Goal: Find specific page/section: Find specific page/section

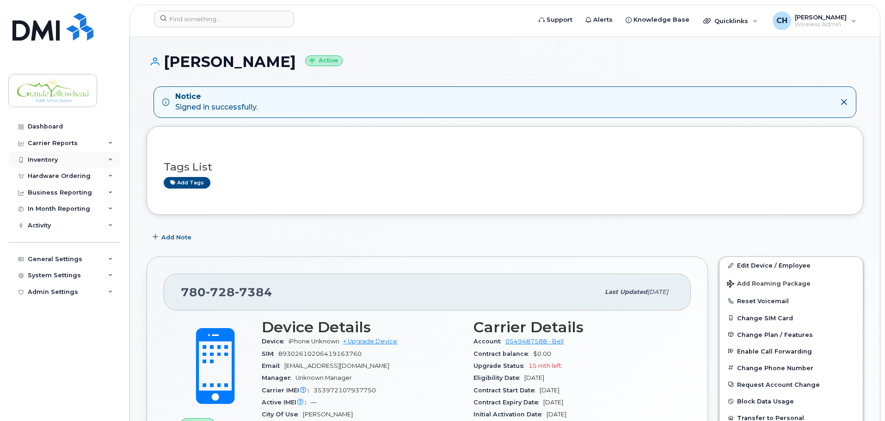
click at [72, 159] on div "Inventory" at bounding box center [64, 160] width 112 height 17
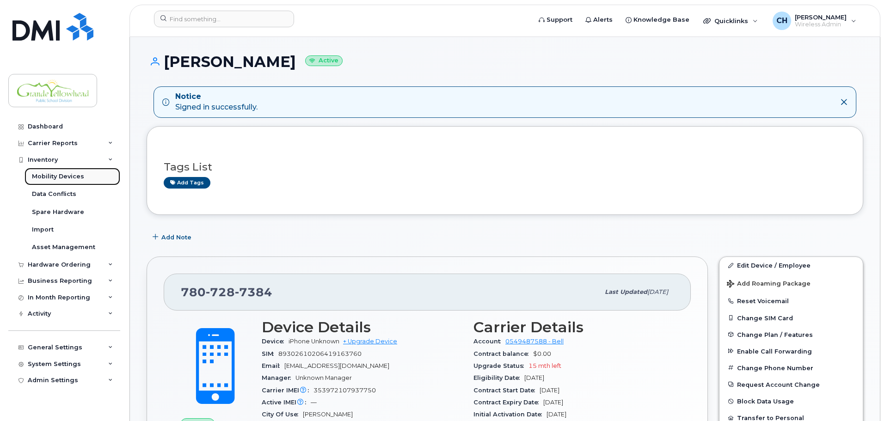
click at [80, 177] on div "Mobility Devices" at bounding box center [58, 176] width 52 height 8
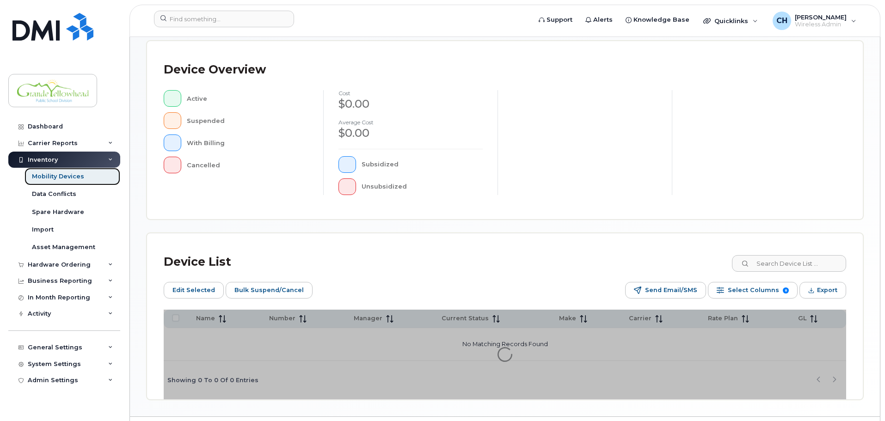
scroll to position [231, 0]
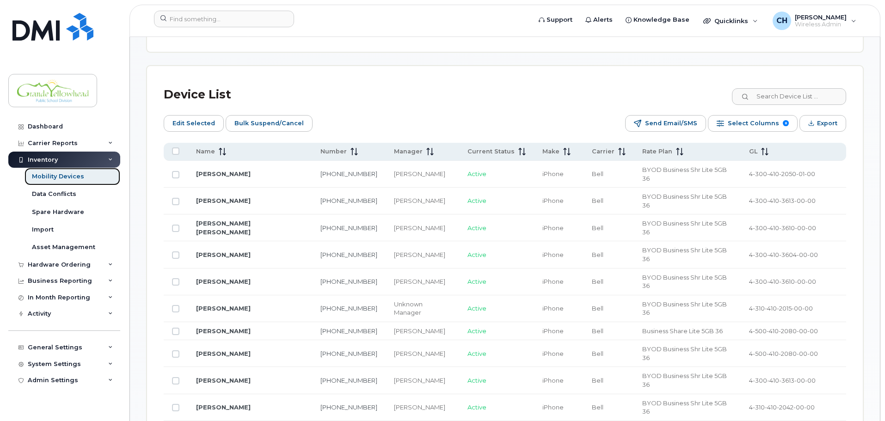
scroll to position [416, 0]
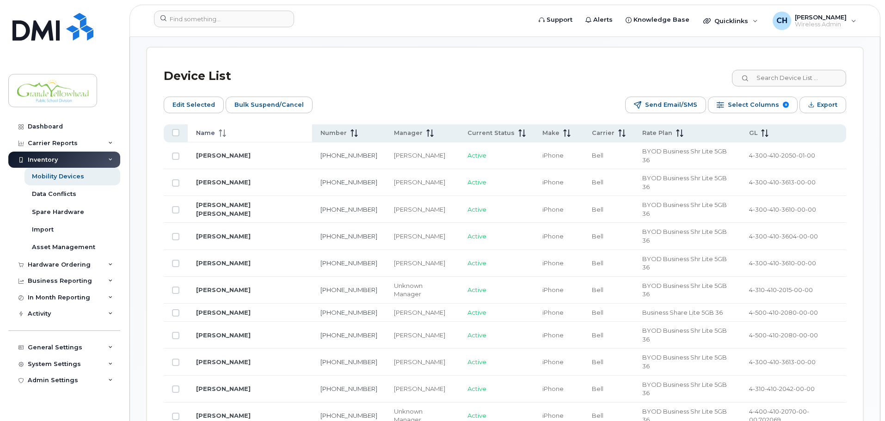
click at [238, 124] on th "Name" at bounding box center [250, 133] width 124 height 18
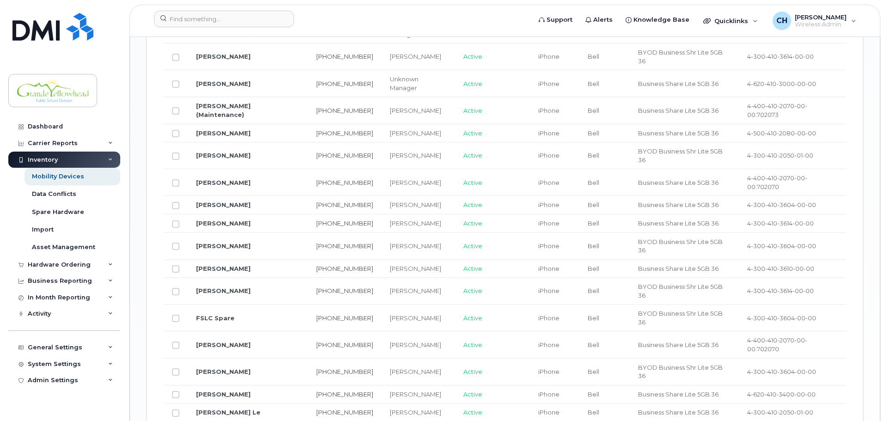
scroll to position [1129, 0]
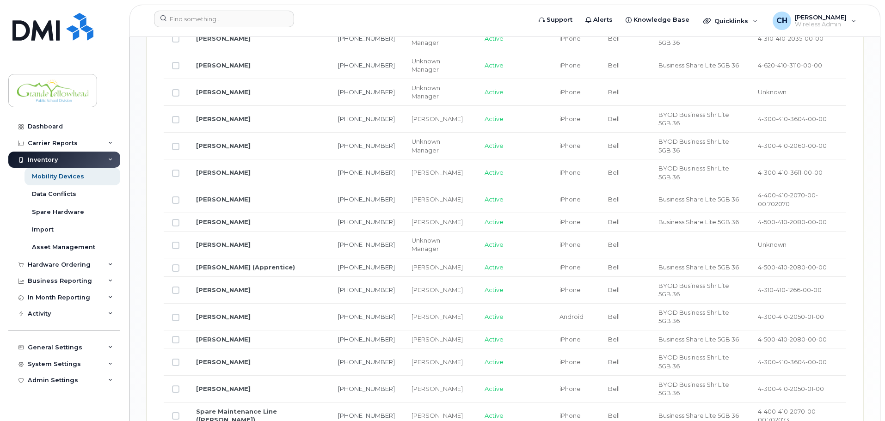
scroll to position [753, 0]
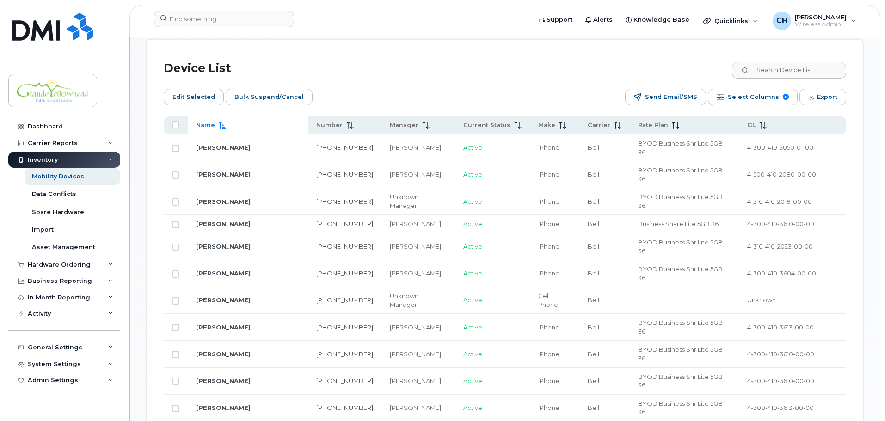
scroll to position [429, 0]
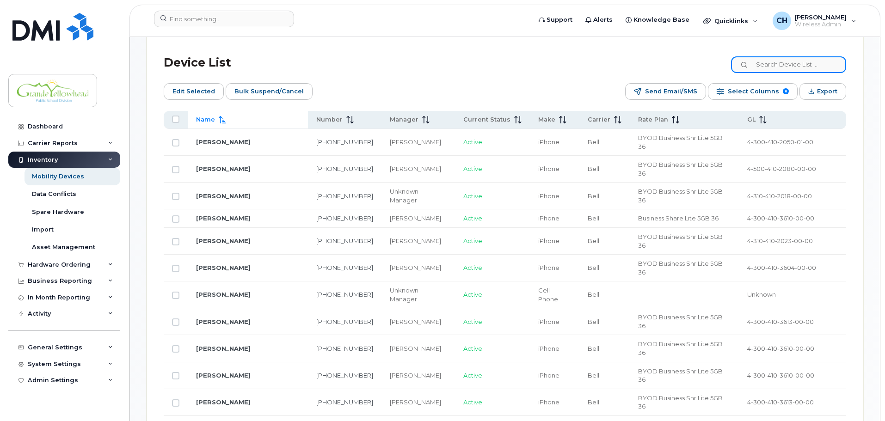
click at [807, 56] on input at bounding box center [788, 64] width 115 height 17
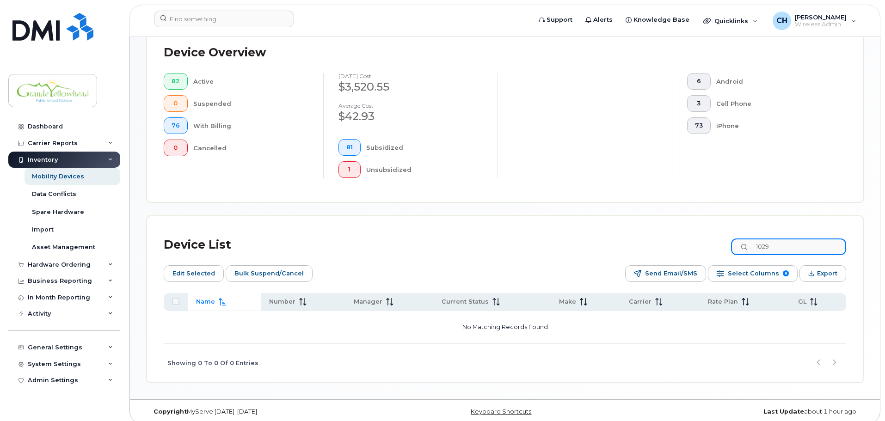
click at [813, 239] on input "1029" at bounding box center [788, 247] width 115 height 17
type input "1"
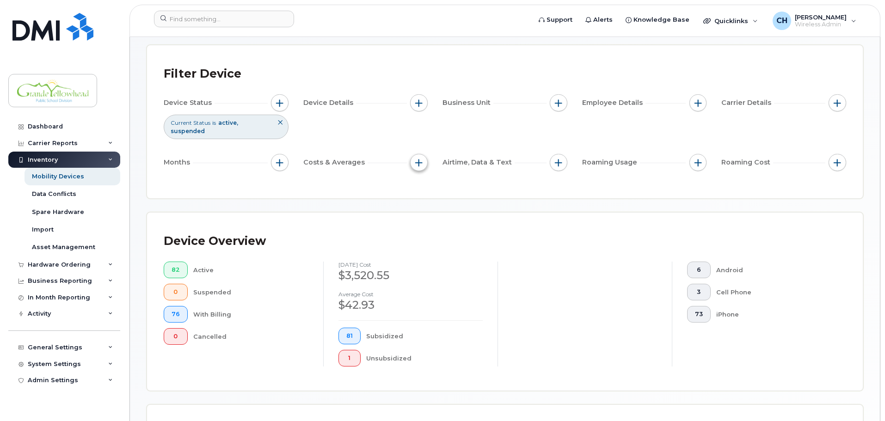
scroll to position [0, 0]
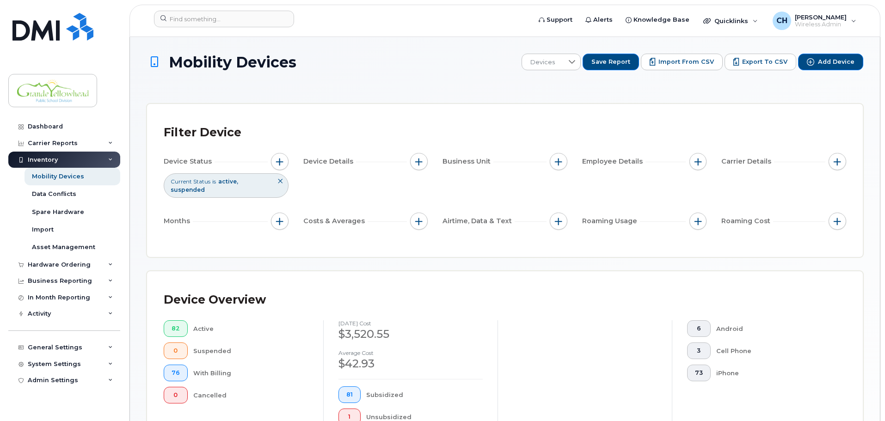
type input "712"
click at [78, 173] on div "Mobility Devices" at bounding box center [58, 176] width 52 height 8
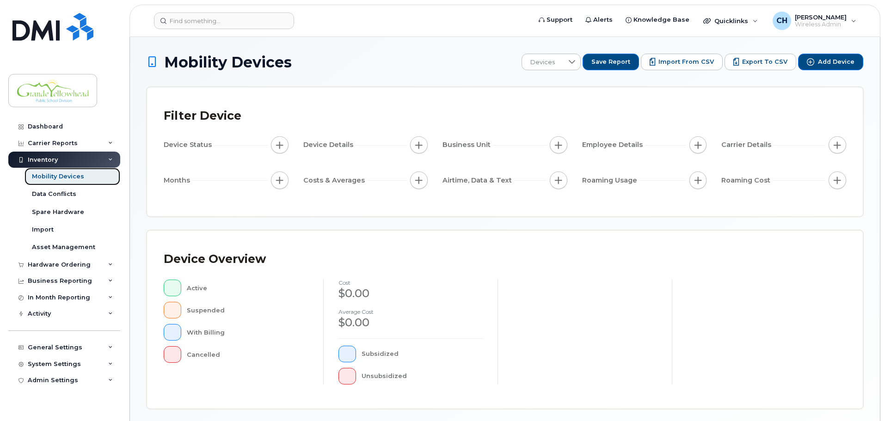
click at [80, 174] on div "Mobility Devices" at bounding box center [58, 176] width 52 height 8
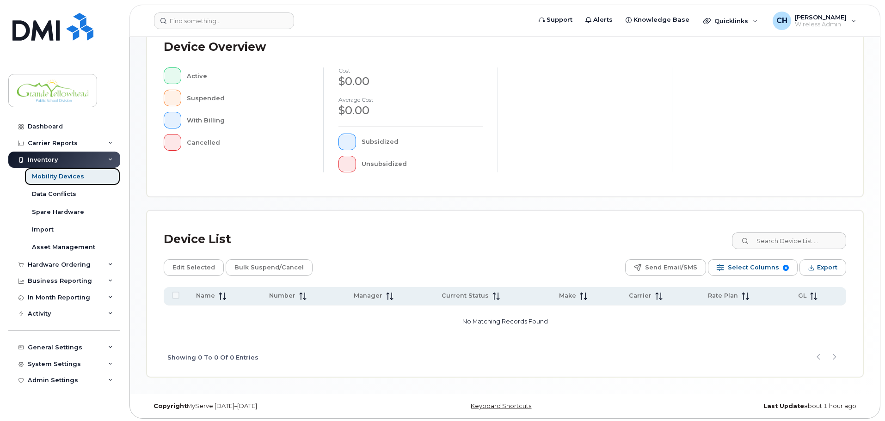
scroll to position [214, 0]
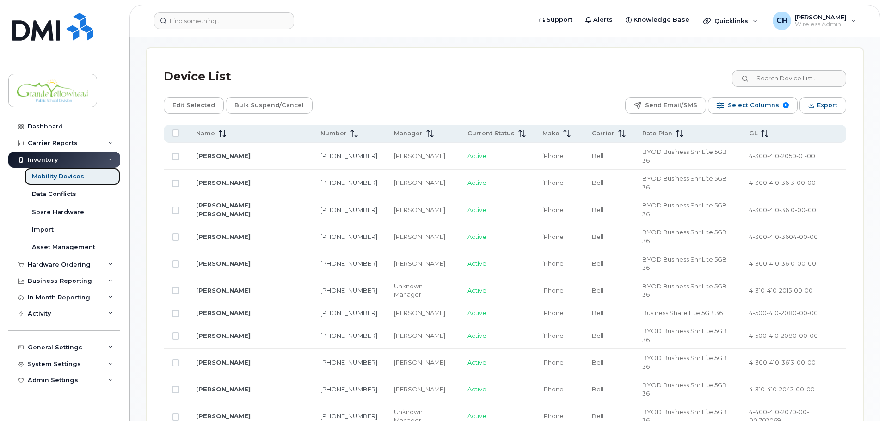
scroll to position [399, 0]
click at [236, 129] on div "Name" at bounding box center [250, 133] width 108 height 8
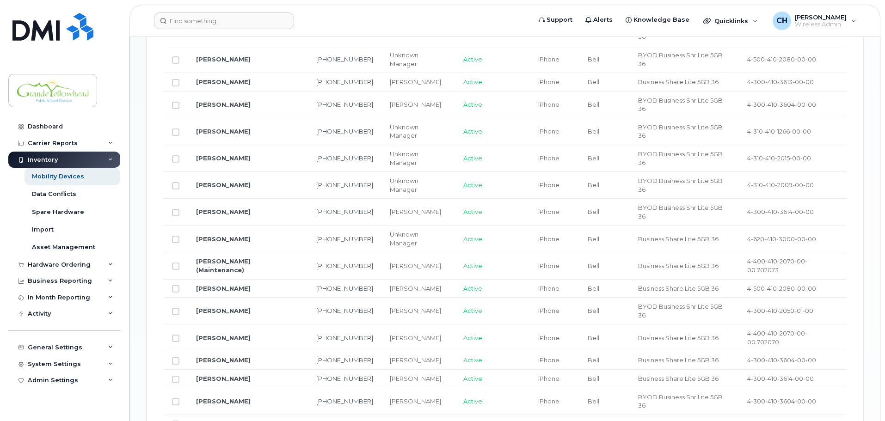
scroll to position [1112, 0]
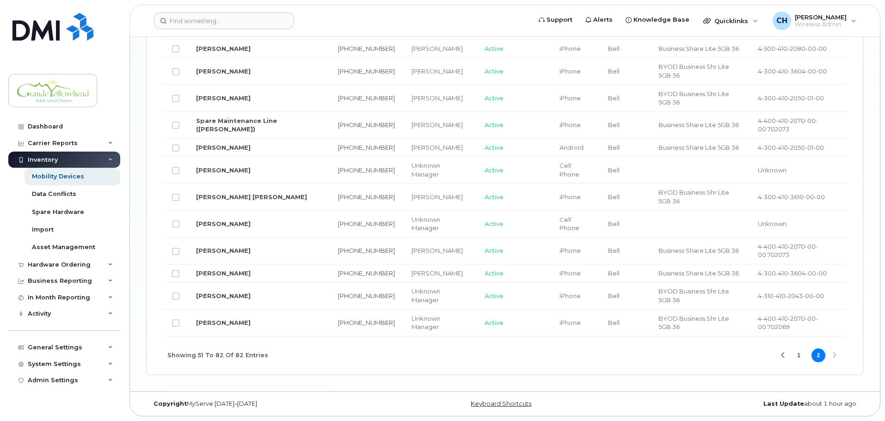
scroll to position [783, 0]
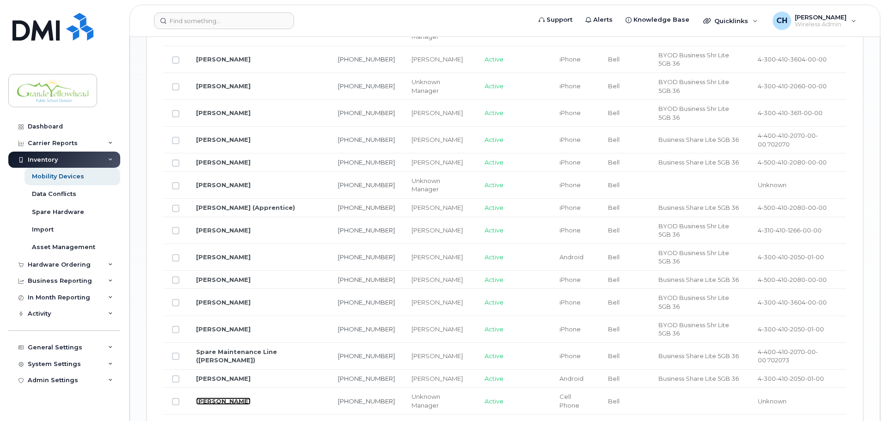
click at [226, 398] on link "[PERSON_NAME]" at bounding box center [223, 401] width 55 height 7
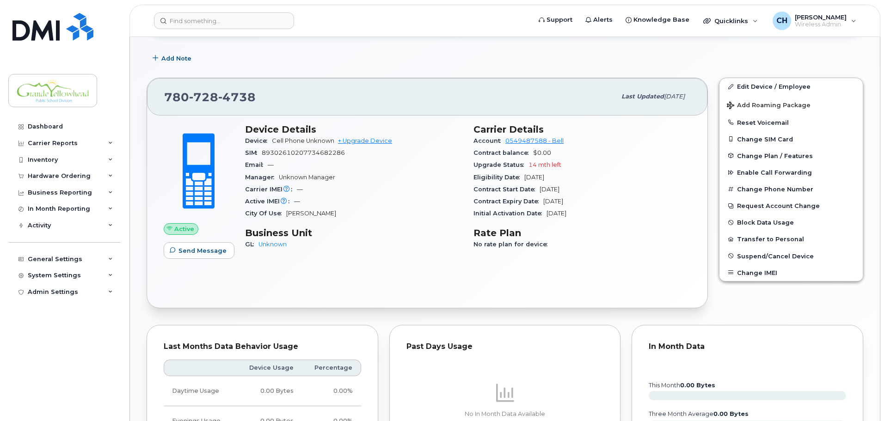
scroll to position [139, 0]
click at [521, 141] on link "0549487588 - Bell" at bounding box center [534, 141] width 58 height 7
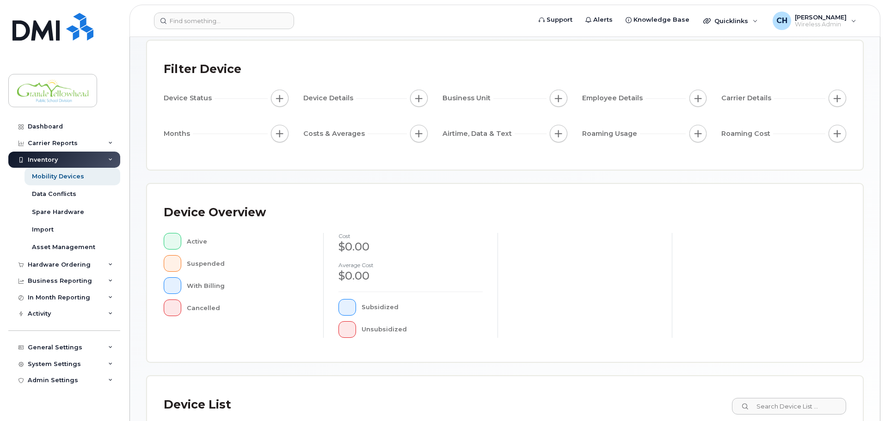
scroll to position [214, 0]
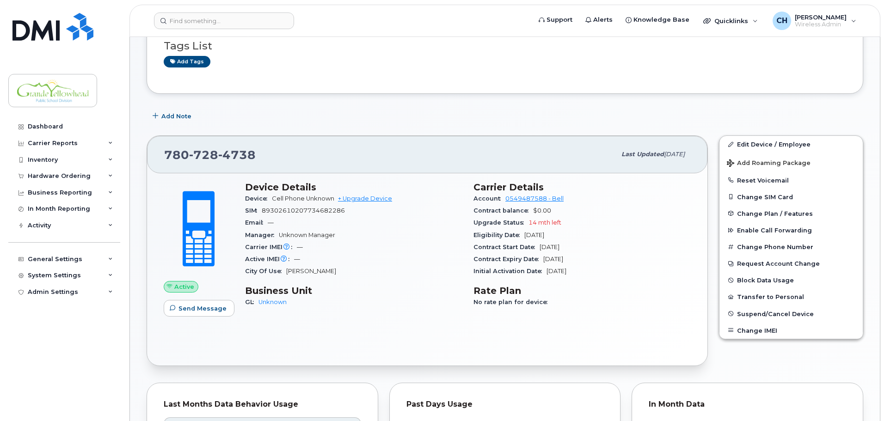
scroll to position [76, 0]
